Goal: Task Accomplishment & Management: Manage account settings

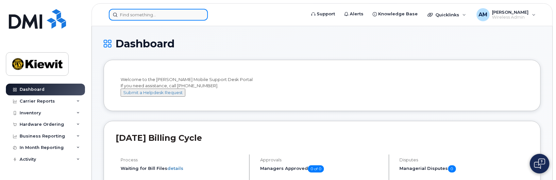
click at [149, 13] on input at bounding box center [158, 15] width 99 height 12
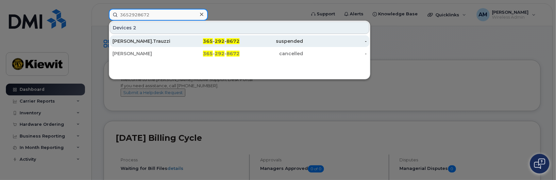
type input "3652928672"
click at [130, 42] on div "[PERSON_NAME].Trauzzi" at bounding box center [145, 41] width 64 height 7
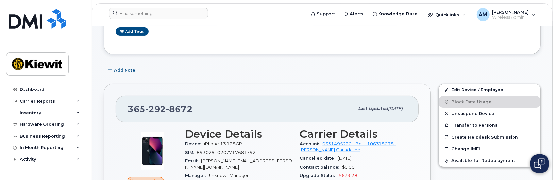
scroll to position [65, 0]
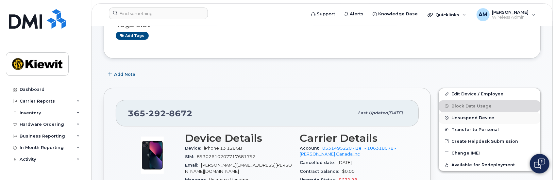
click at [461, 117] on span "Unsuspend Device" at bounding box center [473, 117] width 43 height 5
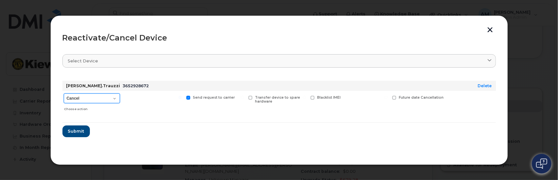
click at [115, 99] on select "Cancel Suspend - Extend Suspension Reactivate" at bounding box center [92, 99] width 56 height 10
select select "[object Object]"
click at [64, 94] on select "Cancel Suspend - Extend Suspension Reactivate" at bounding box center [92, 99] width 56 height 10
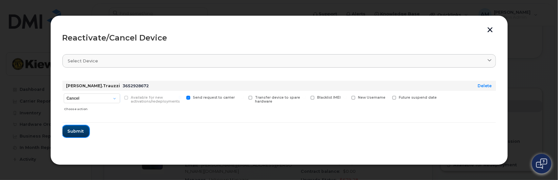
click at [74, 130] on span "Submit" at bounding box center [76, 131] width 16 height 6
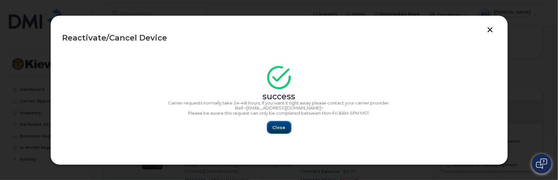
click at [279, 128] on span "Close" at bounding box center [279, 128] width 13 height 6
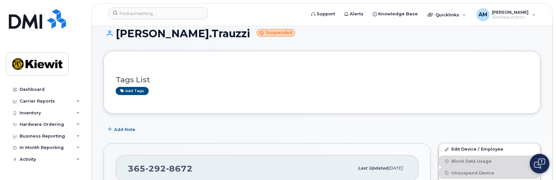
scroll to position [0, 0]
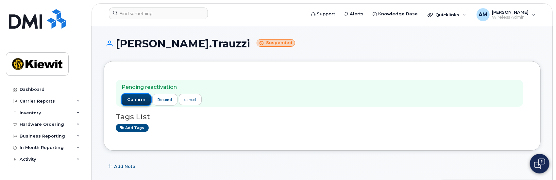
click at [133, 99] on span "confirm" at bounding box center [136, 100] width 18 height 6
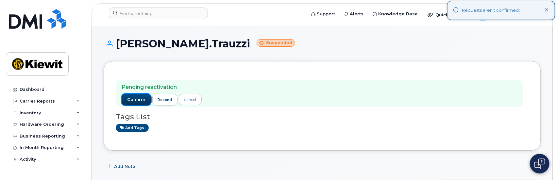
click at [136, 99] on span "confirm" at bounding box center [136, 100] width 18 height 6
click at [133, 98] on span "confirm" at bounding box center [136, 100] width 18 height 6
click at [546, 9] on icon at bounding box center [547, 10] width 4 height 4
